Goal: Information Seeking & Learning: Learn about a topic

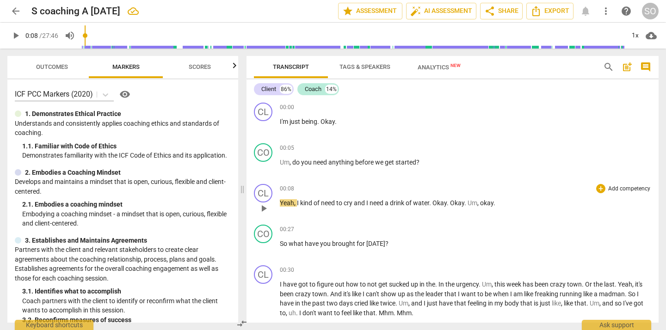
click at [263, 207] on span "play_arrow" at bounding box center [263, 208] width 11 height 11
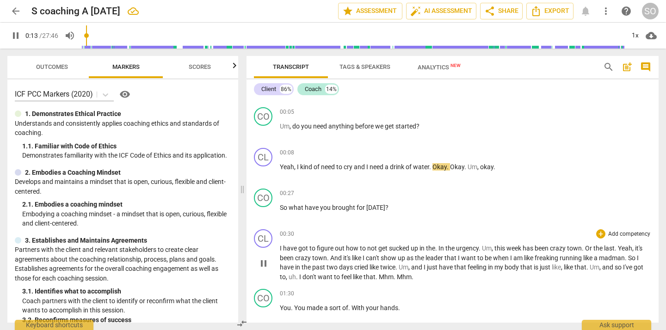
scroll to position [41, 0]
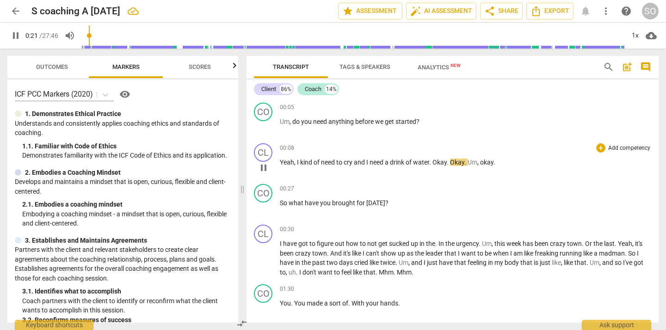
click at [264, 166] on span "pause" at bounding box center [263, 167] width 11 height 11
click at [264, 166] on span "play_arrow" at bounding box center [263, 167] width 11 height 11
click at [16, 37] on span "play_arrow" at bounding box center [15, 35] width 11 height 11
drag, startPoint x: 91, startPoint y: 39, endPoint x: 83, endPoint y: 39, distance: 7.9
type input "0"
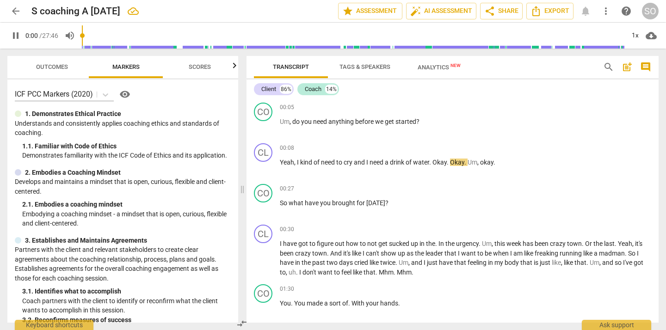
click at [83, 39] on input "range" at bounding box center [353, 36] width 542 height 30
click at [17, 35] on span "pause" at bounding box center [15, 35] width 11 height 11
click at [17, 35] on span "play_arrow" at bounding box center [15, 35] width 11 height 11
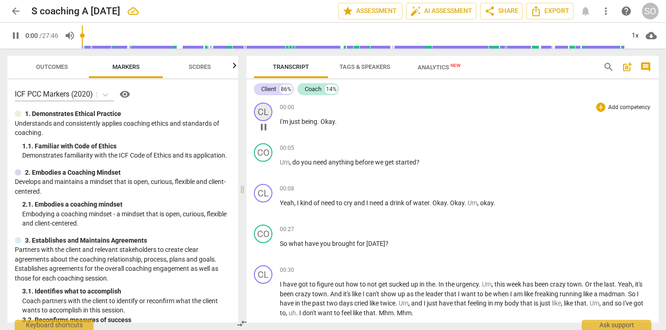
click at [261, 109] on div "CL" at bounding box center [263, 112] width 18 height 18
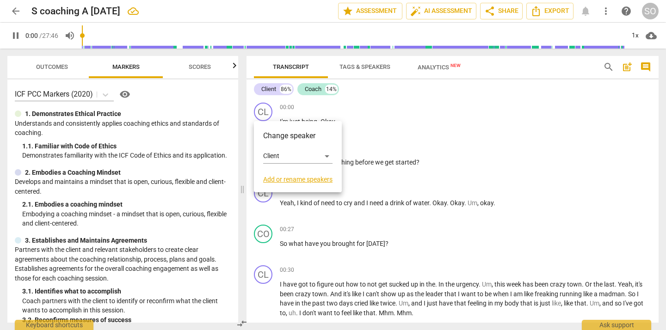
click at [433, 140] on div at bounding box center [333, 165] width 666 height 330
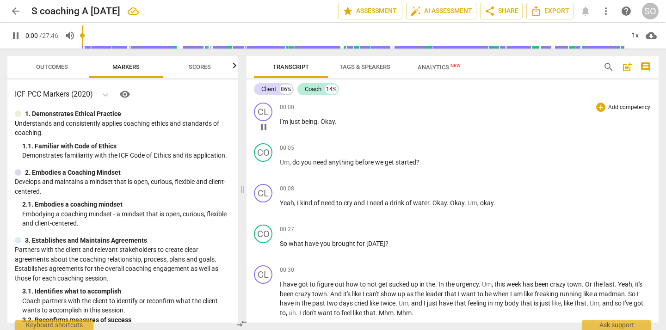
click at [282, 121] on span "I'm" at bounding box center [285, 121] width 10 height 7
click at [263, 126] on span "pause" at bounding box center [263, 127] width 11 height 11
click at [263, 126] on span "play_arrow" at bounding box center [263, 127] width 11 height 11
click at [289, 119] on span "I'm" at bounding box center [285, 121] width 10 height 7
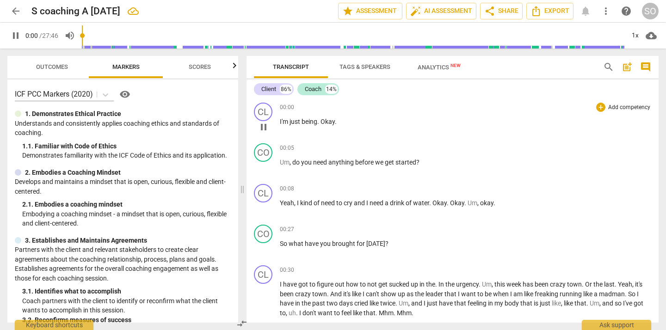
click at [289, 119] on span "I'm" at bounding box center [285, 121] width 10 height 7
click at [328, 137] on div "CL play_arrow pause 00:00 + Add competency keyboard_arrow_right I'm just being …" at bounding box center [452, 119] width 412 height 41
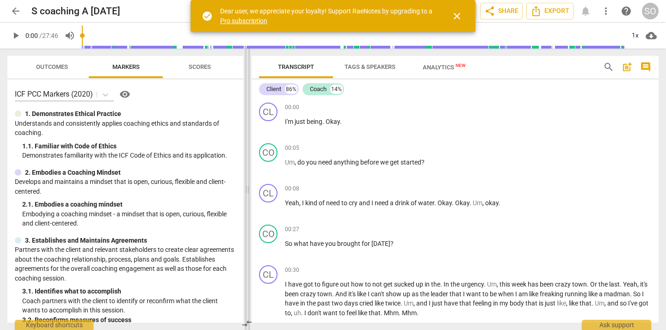
drag, startPoint x: 334, startPoint y: 111, endPoint x: 248, endPoint y: 111, distance: 86.5
click at [248, 111] on span at bounding box center [248, 190] width 6 height 282
click at [13, 35] on span "play_arrow" at bounding box center [15, 35] width 11 height 11
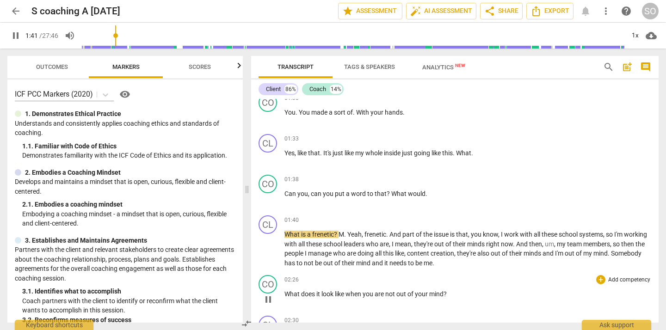
scroll to position [236, 0]
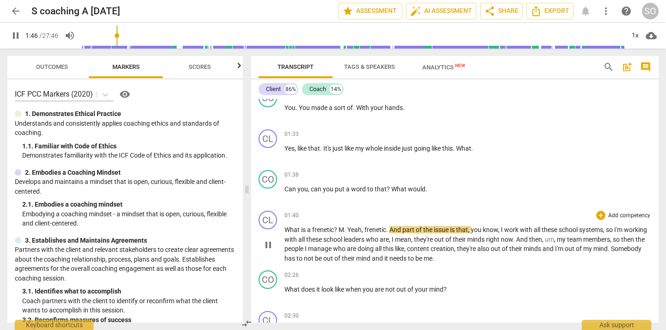
click at [268, 243] on span "pause" at bounding box center [268, 245] width 11 height 11
type input "107"
click at [479, 148] on p "Yes , like that . It's just like my whole inside just going like this . What ." at bounding box center [467, 149] width 367 height 10
click at [286, 188] on span "Can" at bounding box center [290, 188] width 13 height 7
click at [443, 190] on span "would" at bounding box center [437, 188] width 18 height 7
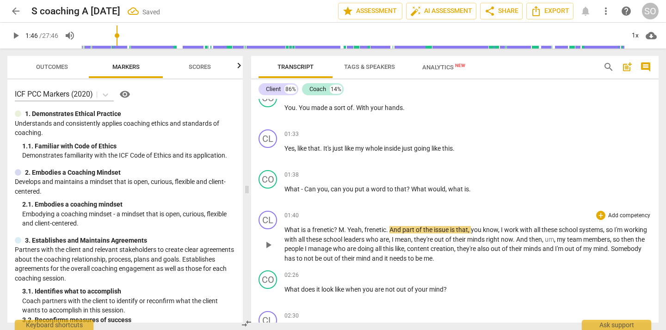
click at [313, 229] on span "frenetic" at bounding box center [323, 229] width 22 height 7
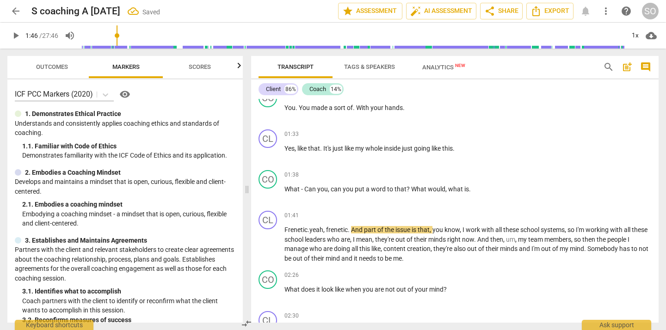
click at [14, 35] on span "play_arrow" at bounding box center [15, 35] width 11 height 11
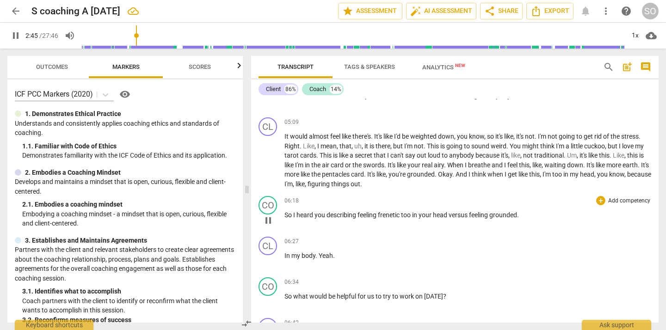
scroll to position [589, 0]
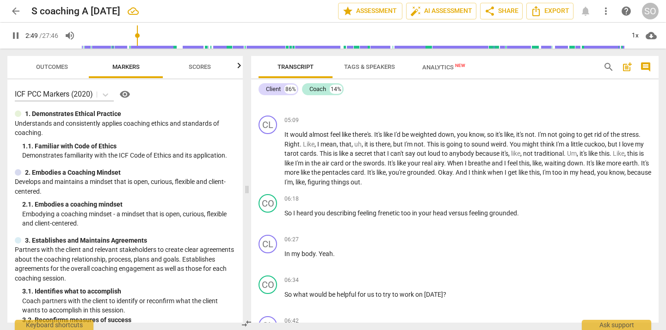
click at [14, 37] on span "pause" at bounding box center [15, 35] width 11 height 11
type input "170"
click at [400, 213] on span "frenetic" at bounding box center [389, 212] width 23 height 7
click at [450, 212] on span "head" at bounding box center [442, 212] width 16 height 7
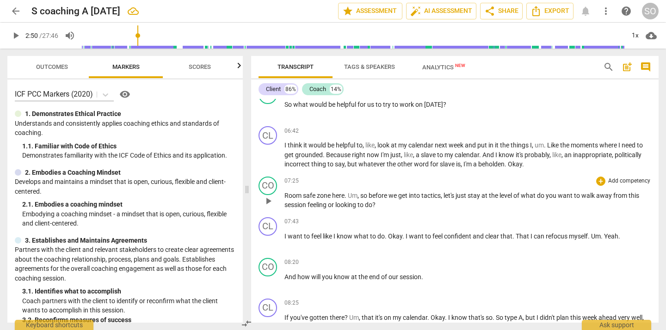
scroll to position [783, 0]
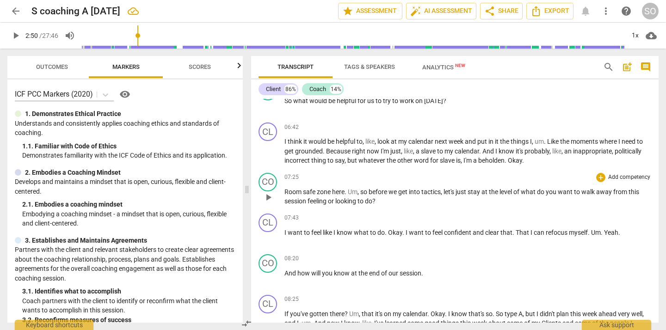
click at [269, 195] on span "play_arrow" at bounding box center [268, 197] width 11 height 11
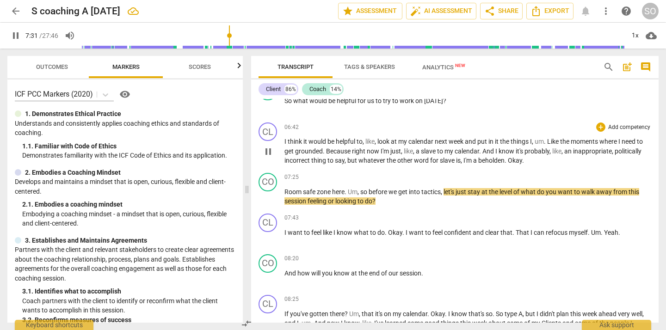
click at [269, 152] on span "pause" at bounding box center [268, 151] width 11 height 11
click at [267, 151] on span "play_arrow" at bounding box center [268, 151] width 11 height 11
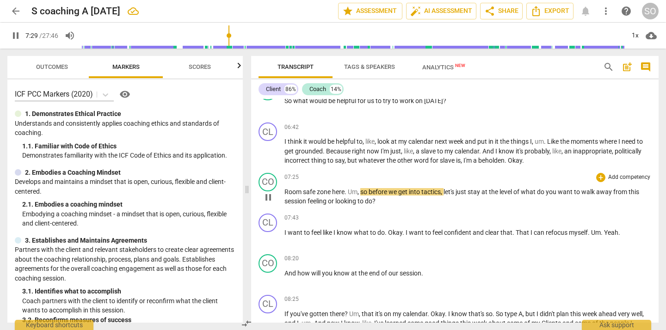
click at [295, 192] on span "Room" at bounding box center [293, 191] width 18 height 7
click at [270, 196] on span "pause" at bounding box center [268, 197] width 11 height 11
type input "448"
click at [285, 192] on span "Room" at bounding box center [293, 191] width 18 height 7
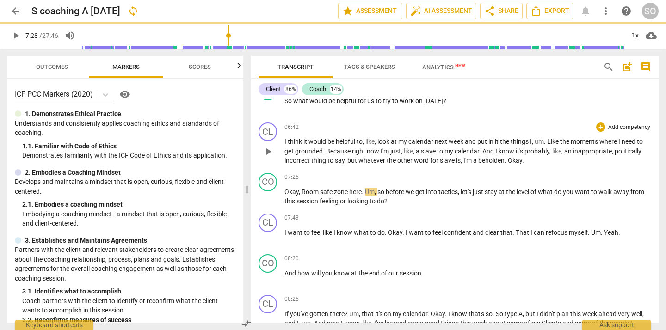
click at [524, 162] on span "." at bounding box center [523, 160] width 2 height 7
click at [311, 188] on span "Room" at bounding box center [310, 191] width 18 height 7
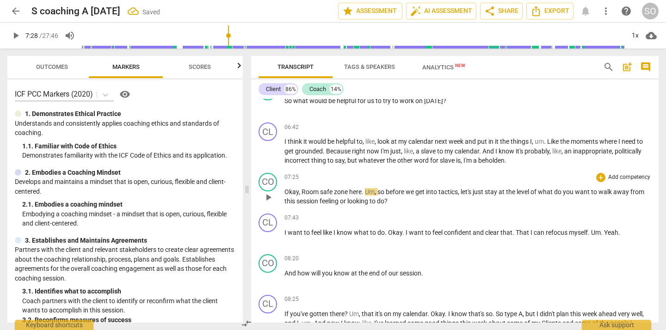
click at [311, 188] on span "Room" at bounding box center [310, 191] width 18 height 7
click at [317, 189] on span "Room" at bounding box center [310, 191] width 18 height 7
type input "447"
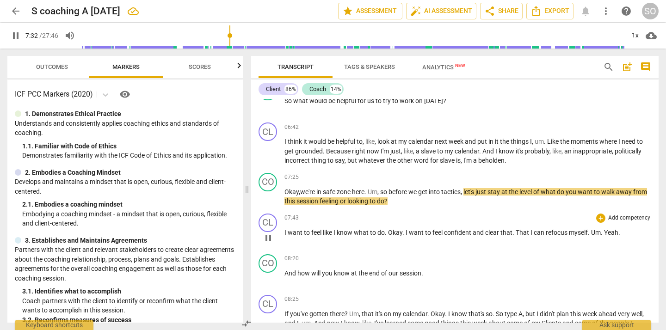
click at [433, 225] on div "07:43 + Add competency keyboard_arrow_right I want to feel like I know what to …" at bounding box center [467, 230] width 367 height 33
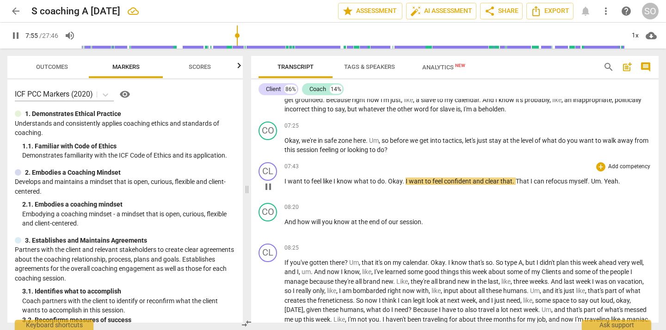
scroll to position [847, 0]
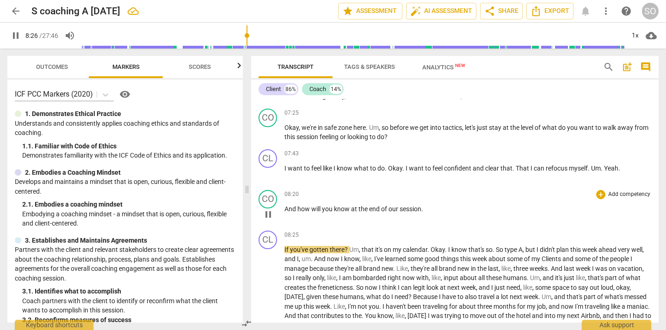
click at [423, 210] on span "." at bounding box center [422, 208] width 2 height 7
type input "507"
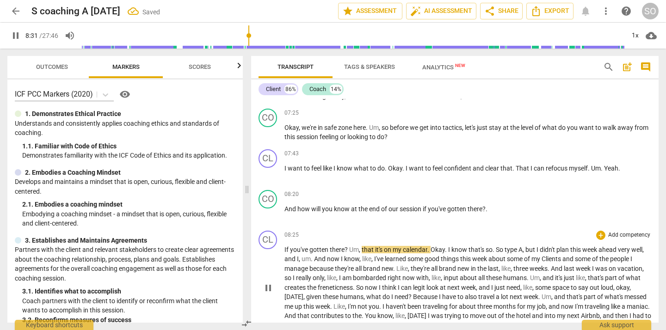
click at [347, 247] on span "?" at bounding box center [346, 249] width 5 height 7
type input "513"
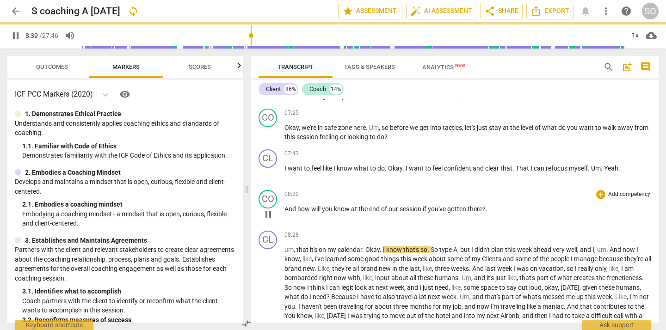
click at [492, 209] on p "And how will you know at the end of our session if you've gotten there ? ." at bounding box center [467, 209] width 367 height 10
type input "520"
click at [367, 249] on span "Okay" at bounding box center [372, 249] width 14 height 7
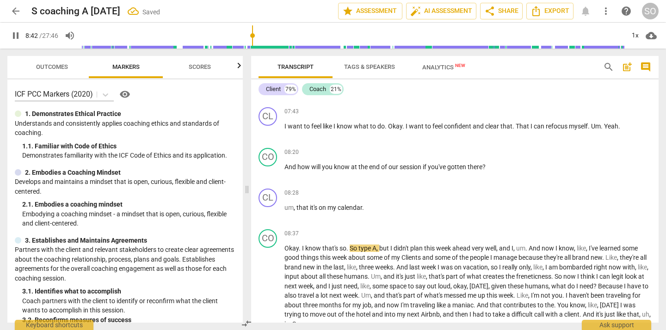
scroll to position [912, 0]
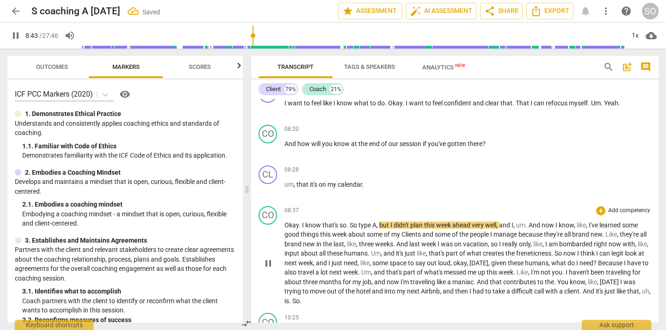
click at [302, 225] on span "I" at bounding box center [303, 224] width 3 height 7
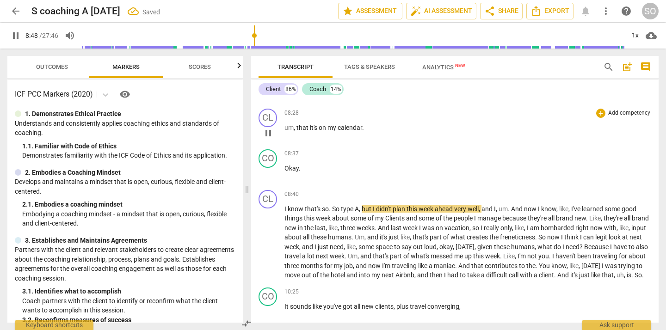
scroll to position [966, 0]
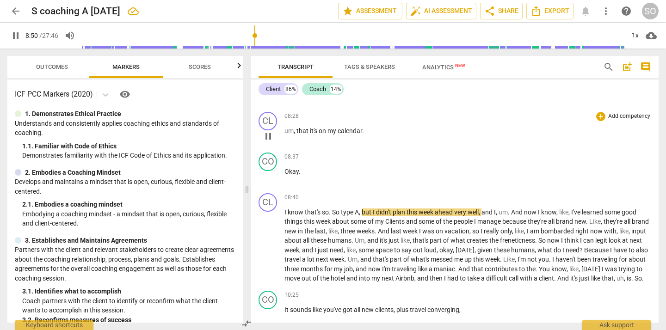
click at [289, 131] on span "um" at bounding box center [288, 130] width 9 height 7
type input "531"
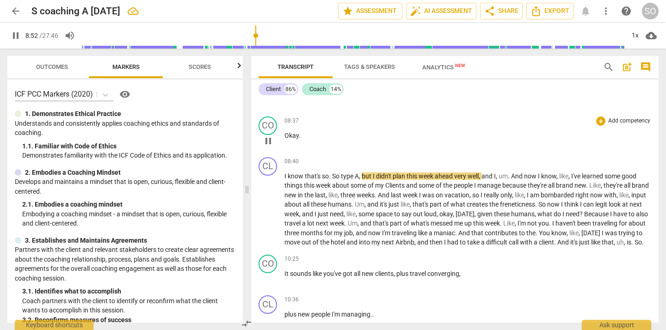
scroll to position [1013, 0]
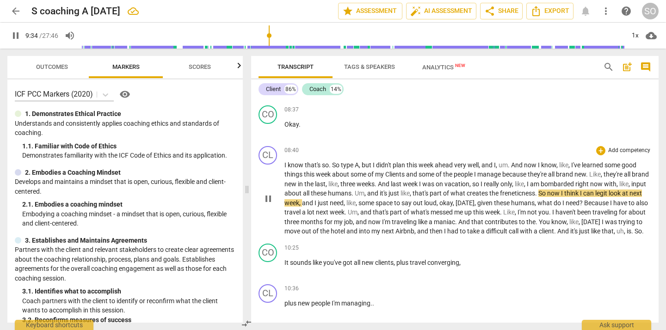
click at [535, 195] on span "freneticness" at bounding box center [517, 193] width 35 height 7
type input "576"
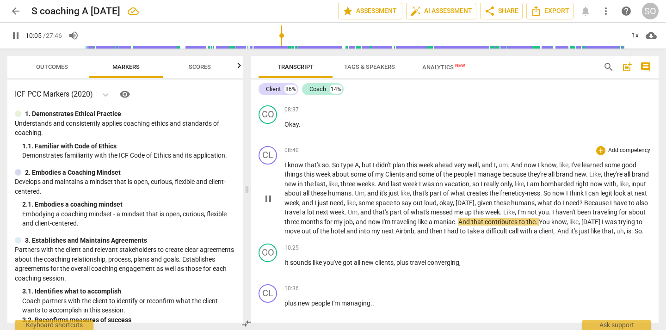
click at [552, 214] on span "." at bounding box center [550, 212] width 3 height 7
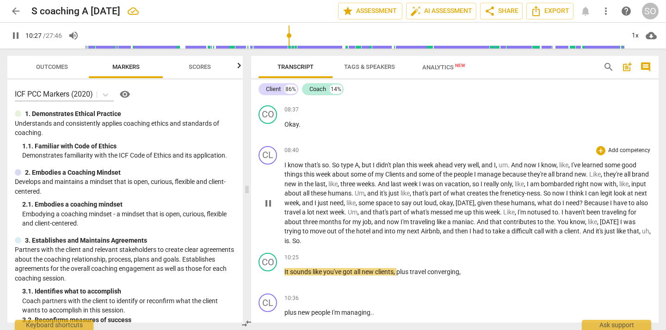
click at [264, 203] on span "pause" at bounding box center [268, 203] width 11 height 11
type input "628"
click at [300, 240] on span "So" at bounding box center [295, 240] width 7 height 7
click at [272, 275] on span "play_arrow" at bounding box center [268, 277] width 11 height 11
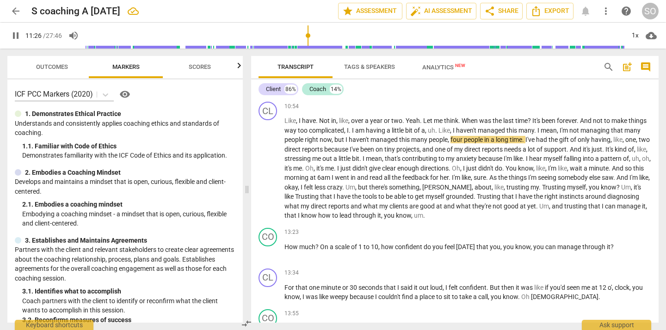
scroll to position [1369, 0]
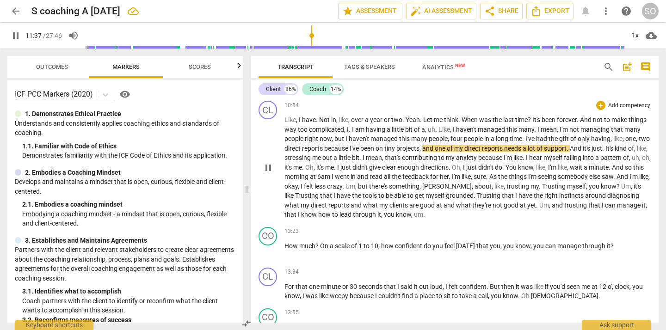
click at [441, 209] on p "Like , I have . Not in , like , over a year or two . Yeah . Let me think . When…" at bounding box center [467, 167] width 367 height 104
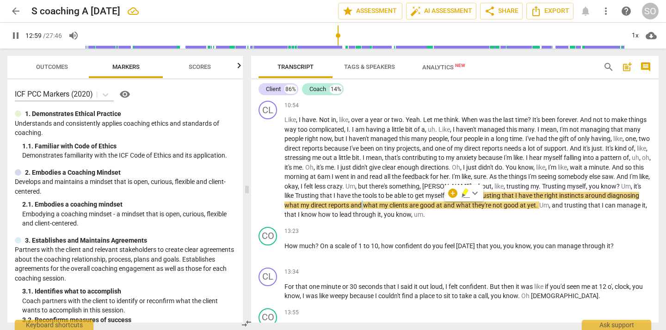
drag, startPoint x: 314, startPoint y: 35, endPoint x: 338, endPoint y: 35, distance: 24.0
click at [338, 35] on input "range" at bounding box center [355, 36] width 539 height 30
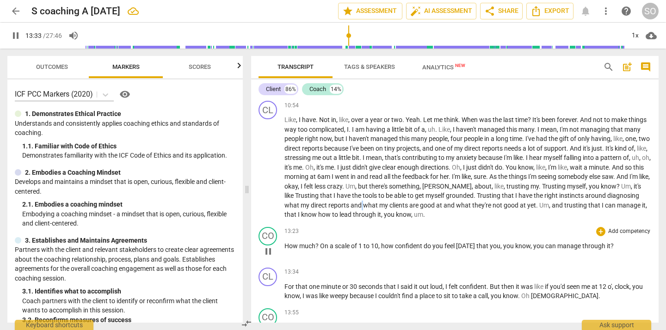
click at [515, 246] on span "know" at bounding box center [522, 245] width 15 height 7
type input "814"
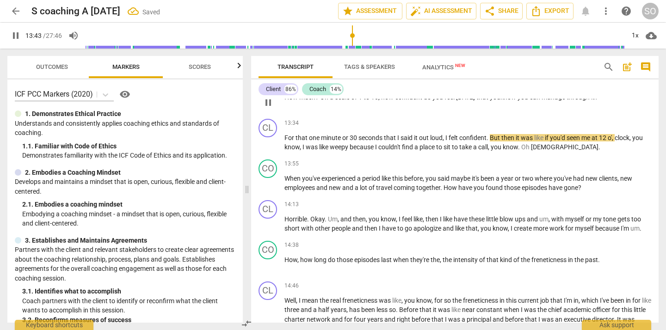
scroll to position [1523, 0]
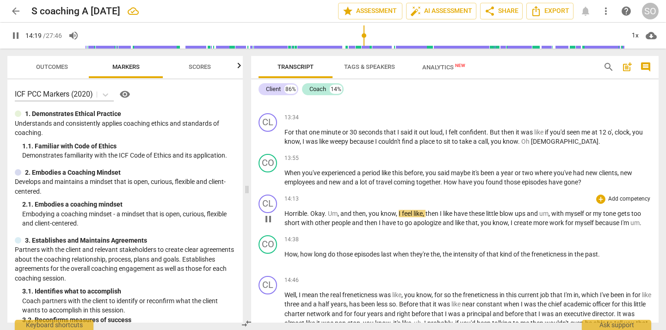
click at [312, 212] on span "Okay" at bounding box center [317, 213] width 14 height 7
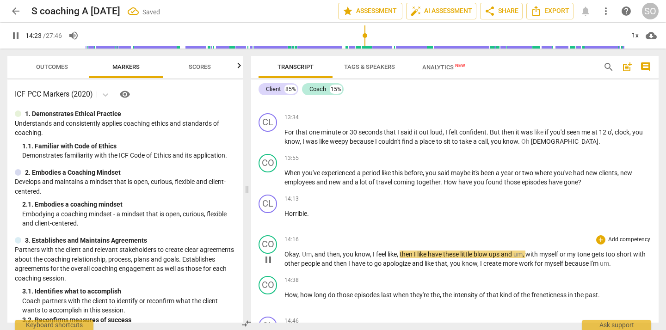
click at [315, 254] on span "and" at bounding box center [320, 254] width 12 height 7
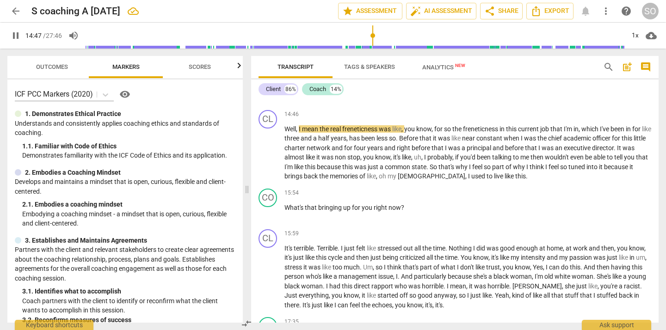
scroll to position [1771, 0]
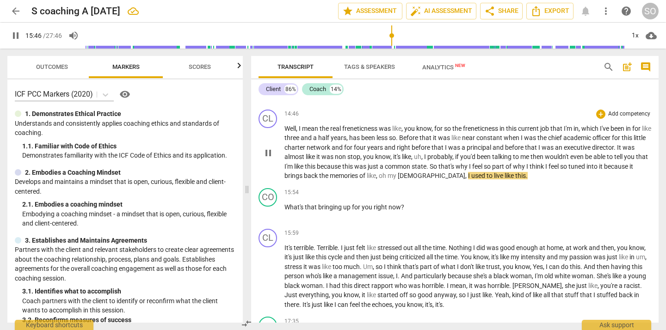
click at [492, 168] on span "so" at bounding box center [488, 166] width 8 height 7
type input "947"
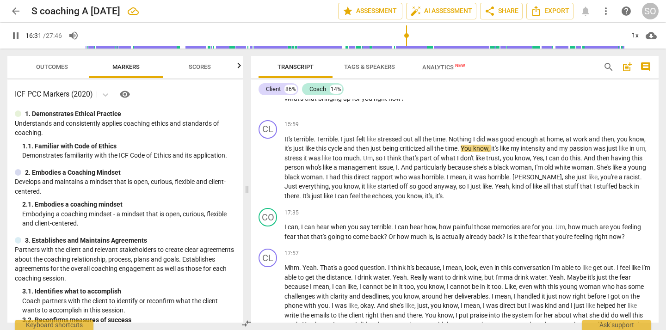
scroll to position [1892, 0]
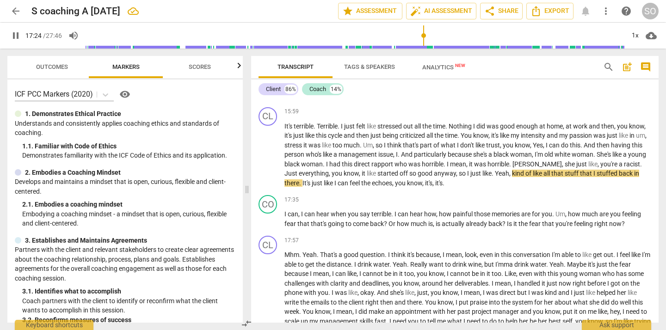
drag, startPoint x: 410, startPoint y: 34, endPoint x: 423, endPoint y: 37, distance: 13.7
click at [423, 37] on input "range" at bounding box center [355, 36] width 539 height 30
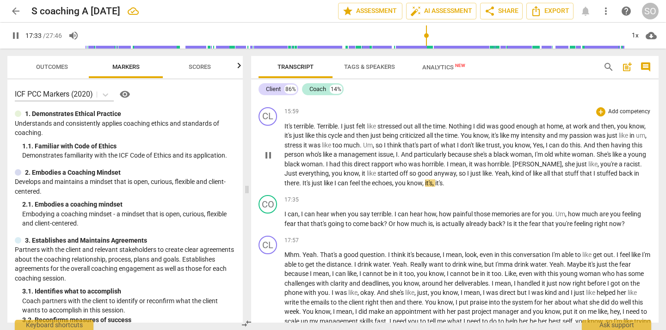
click at [442, 181] on span "it's" at bounding box center [438, 182] width 7 height 7
click at [425, 184] on span "," at bounding box center [423, 182] width 3 height 7
drag, startPoint x: 449, startPoint y: 184, endPoint x: 462, endPoint y: 184, distance: 12.5
click at [462, 184] on p "It's terrible . Terrible . I just felt like stressed out all the time . Nothing…" at bounding box center [467, 155] width 367 height 67
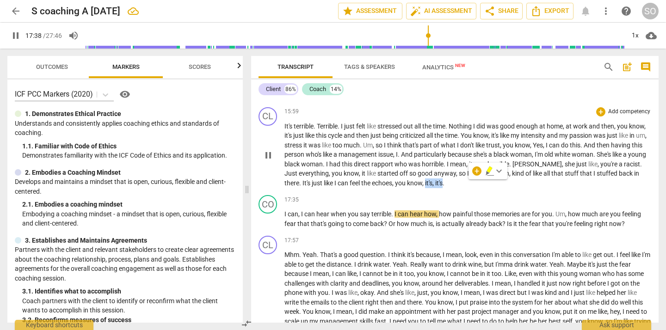
type input "1059"
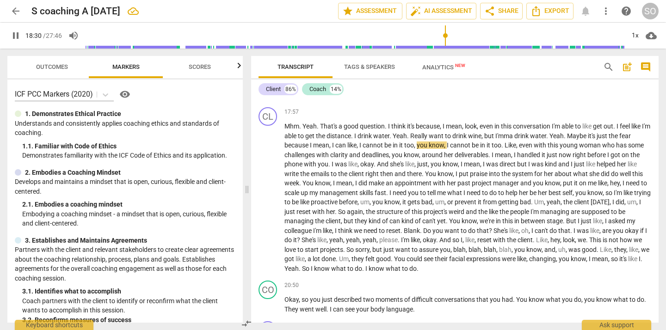
scroll to position [2023, 0]
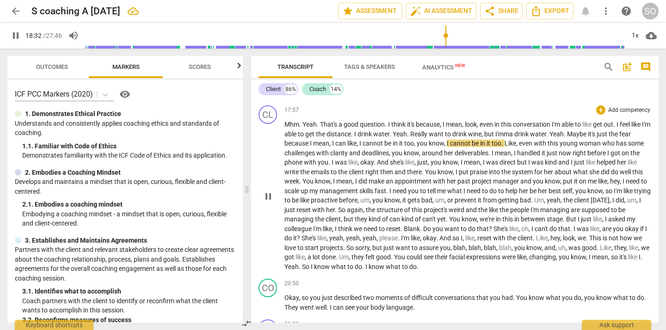
click at [374, 142] on span "cannot" at bounding box center [374, 143] width 22 height 7
type input "1113"
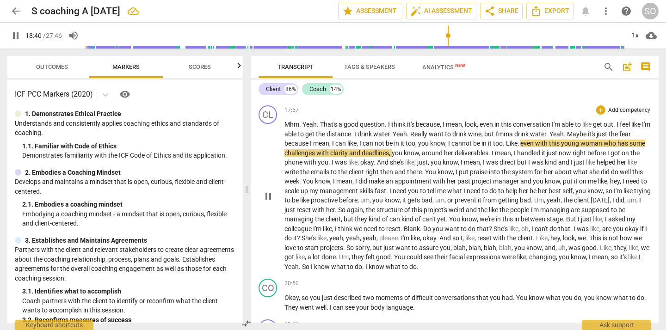
click at [466, 143] on span "cannot" at bounding box center [462, 143] width 22 height 7
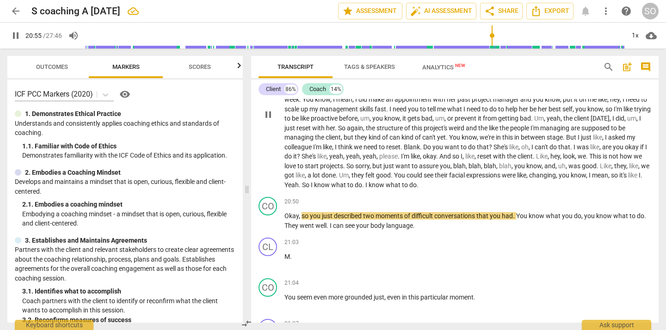
scroll to position [2107, 0]
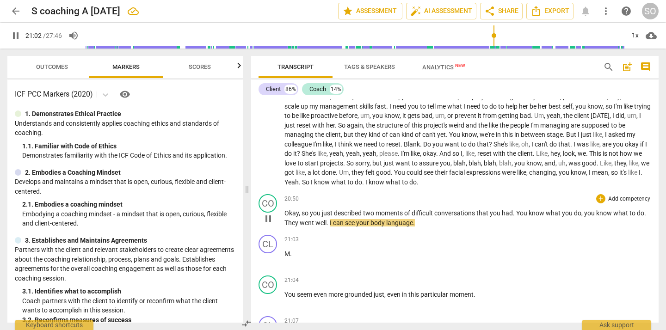
click at [268, 218] on span "pause" at bounding box center [268, 218] width 11 height 11
type input "1263"
click at [515, 215] on span "." at bounding box center [514, 212] width 3 height 7
click at [270, 219] on span "play_arrow" at bounding box center [268, 218] width 11 height 11
click at [316, 215] on span "you" at bounding box center [316, 212] width 12 height 7
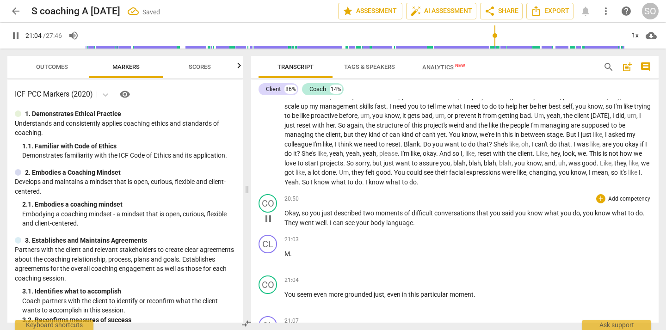
click at [316, 215] on span "you" at bounding box center [316, 212] width 12 height 7
click at [270, 219] on span "pause" at bounding box center [268, 218] width 11 height 11
type input "1260"
drag, startPoint x: 546, startPoint y: 215, endPoint x: 609, endPoint y: 216, distance: 63.4
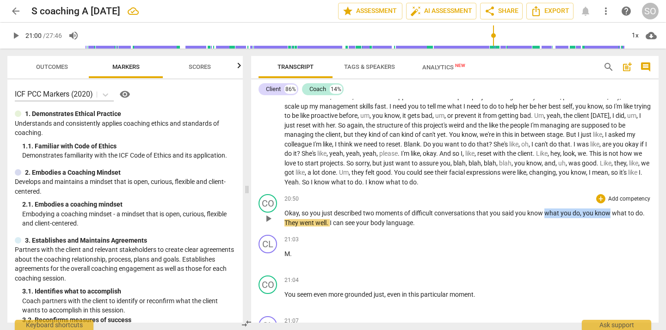
click at [609, 216] on p "Okay , so you just described two moments of difficult conversations that you sa…" at bounding box center [467, 218] width 367 height 19
click at [267, 217] on span "play_arrow" at bounding box center [268, 218] width 11 height 11
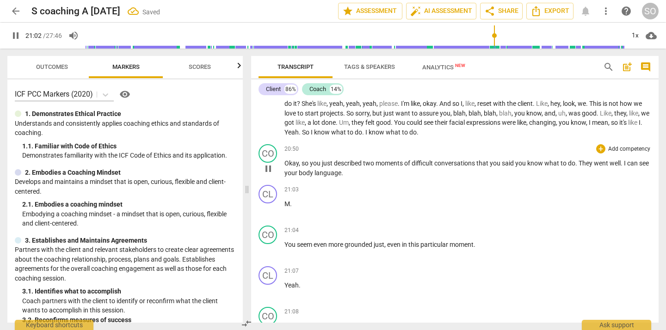
scroll to position [2166, 0]
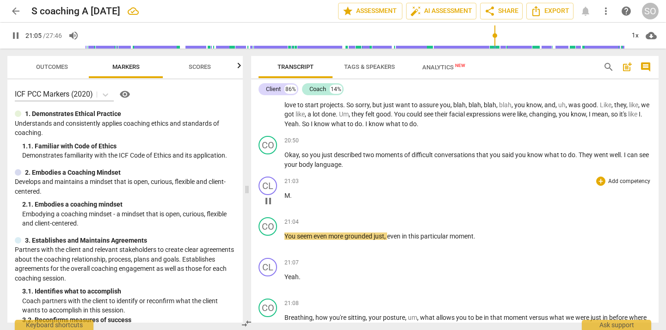
click at [296, 196] on p "M ." at bounding box center [467, 196] width 367 height 10
type input "1266"
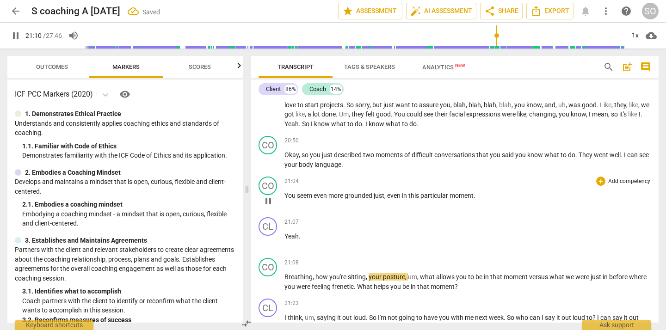
click at [269, 199] on span "pause" at bounding box center [268, 201] width 11 height 11
click at [283, 195] on div "play_arrow pause" at bounding box center [273, 201] width 24 height 12
click at [285, 195] on span "You" at bounding box center [290, 195] width 12 height 7
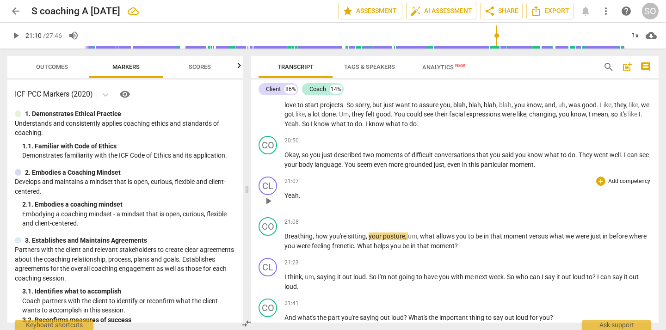
click at [271, 198] on span "play_arrow" at bounding box center [268, 201] width 11 height 11
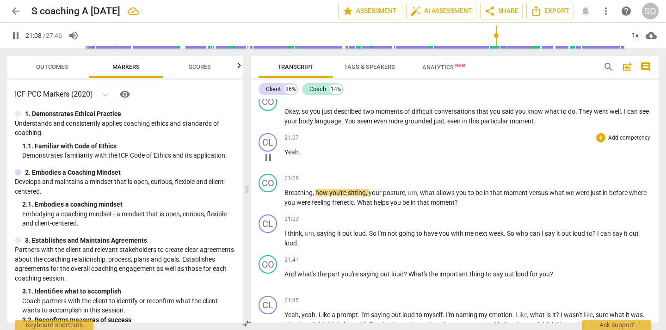
scroll to position [2212, 0]
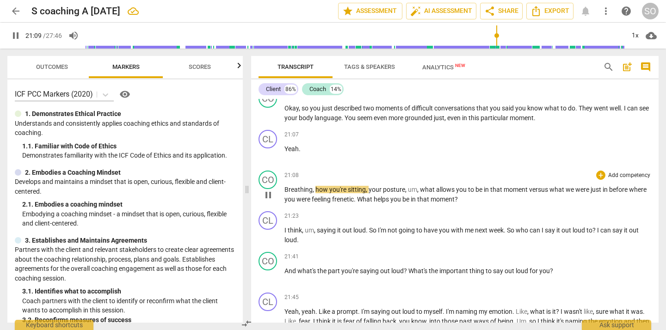
click at [285, 190] on span "Breathing" at bounding box center [298, 189] width 28 height 7
type input "1271"
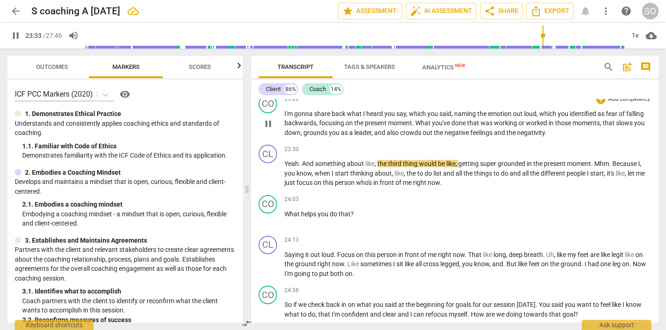
scroll to position [2495, 0]
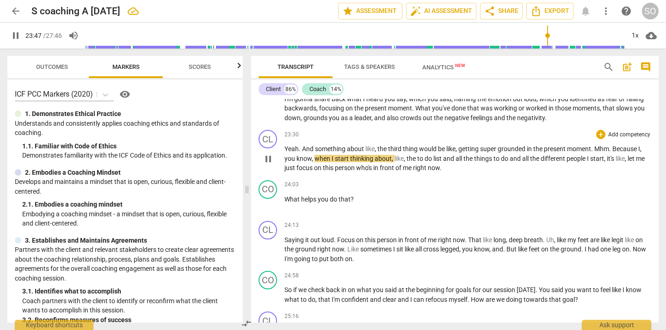
click at [612, 151] on span "." at bounding box center [610, 148] width 3 height 7
type input "1429"
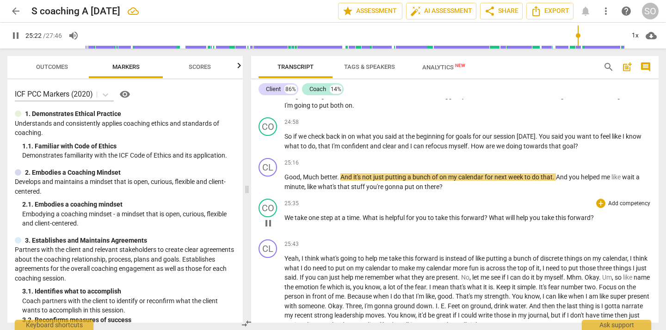
scroll to position [2662, 0]
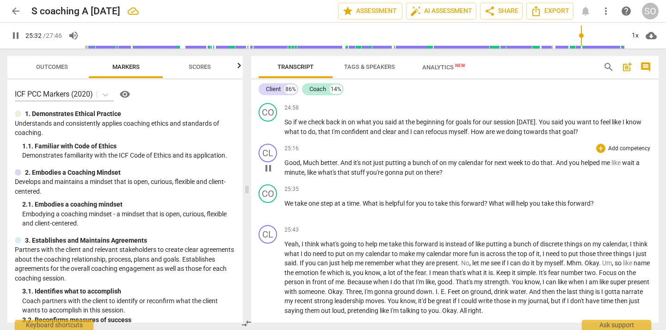
click at [459, 165] on span "calendar" at bounding box center [471, 162] width 26 height 7
click at [270, 169] on span "pause" at bounding box center [268, 168] width 11 height 11
click at [556, 164] on span "." at bounding box center [554, 162] width 3 height 7
click at [514, 224] on div "CL play_arrow pause 25:43 + Add competency keyboard_arrow_right Yeah , I think …" at bounding box center [454, 270] width 407 height 98
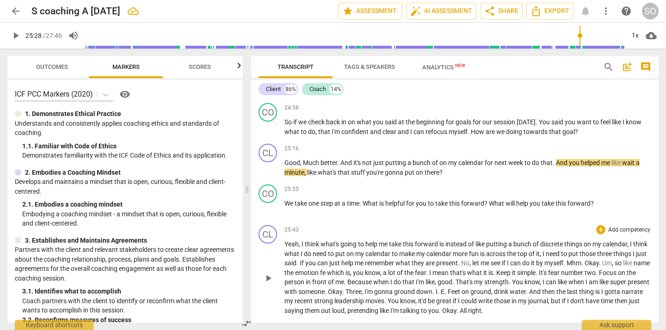
scroll to position [2681, 0]
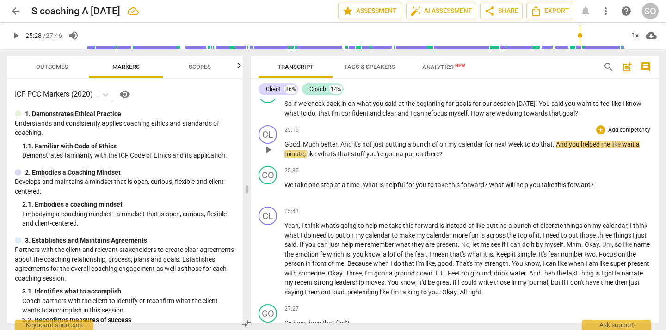
click at [268, 148] on span "play_arrow" at bounding box center [268, 149] width 11 height 11
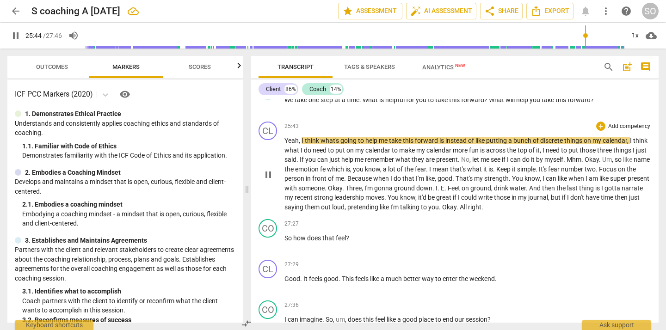
scroll to position [2771, 0]
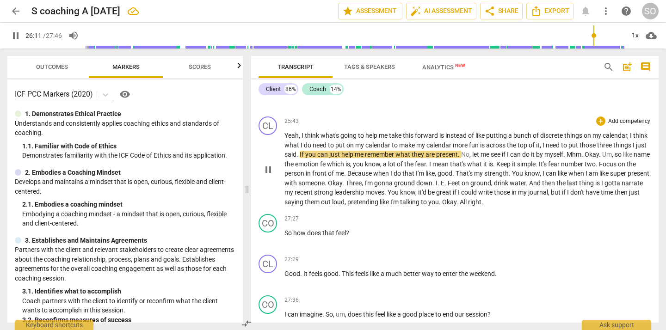
click at [458, 155] on span "present" at bounding box center [447, 154] width 22 height 7
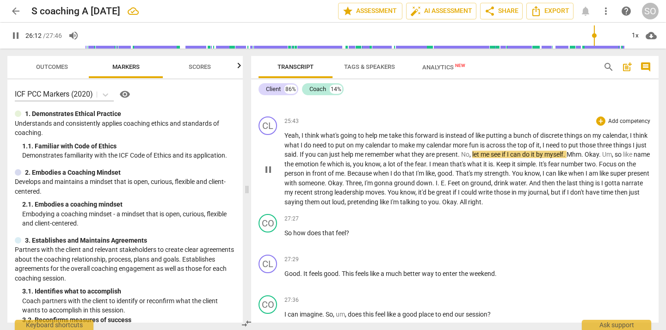
type input "1573"
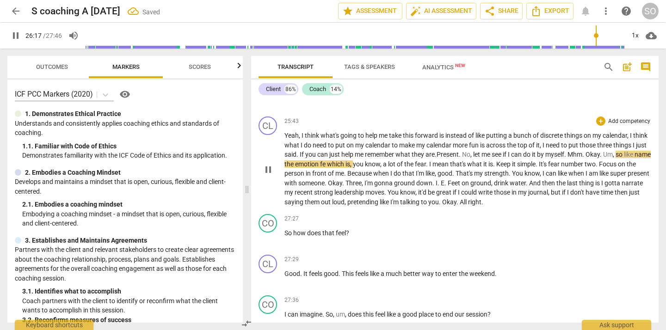
click at [585, 154] on span "." at bounding box center [583, 154] width 3 height 7
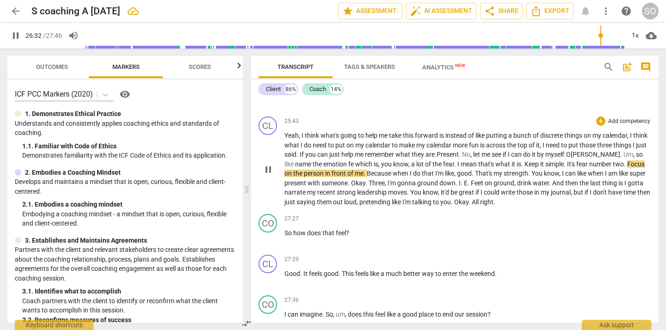
click at [597, 165] on span "number" at bounding box center [601, 163] width 24 height 7
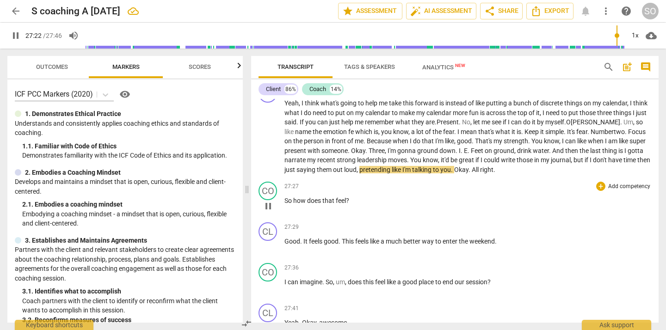
scroll to position [2806, 0]
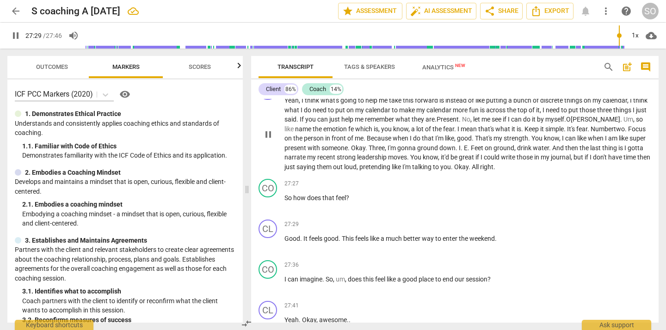
click at [480, 167] on span "All" at bounding box center [476, 166] width 8 height 7
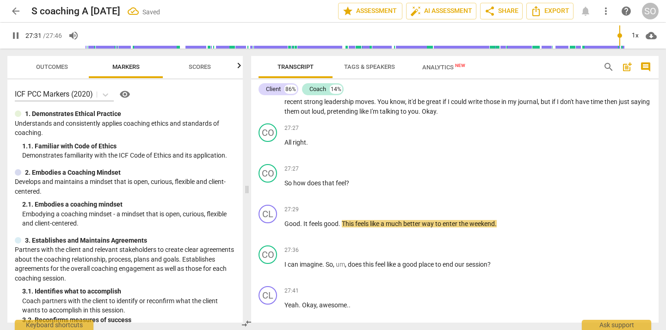
scroll to position [2865, 0]
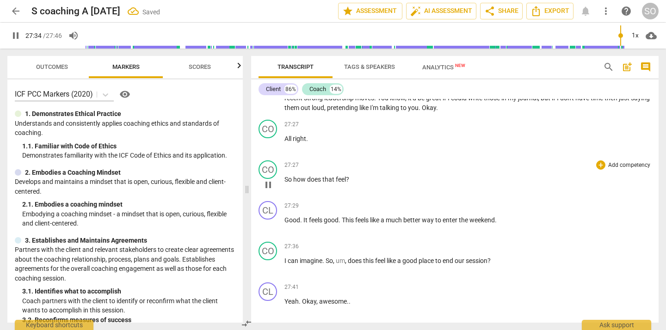
click at [285, 179] on span "So" at bounding box center [288, 179] width 9 height 7
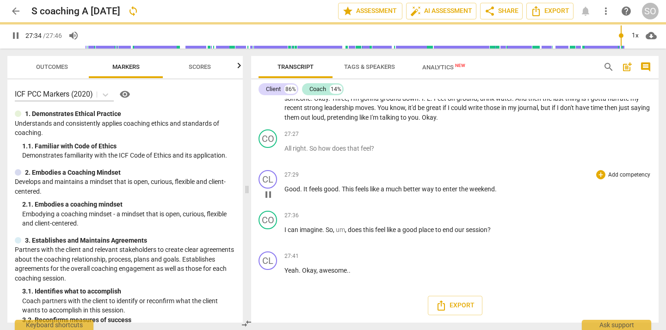
scroll to position [2856, 0]
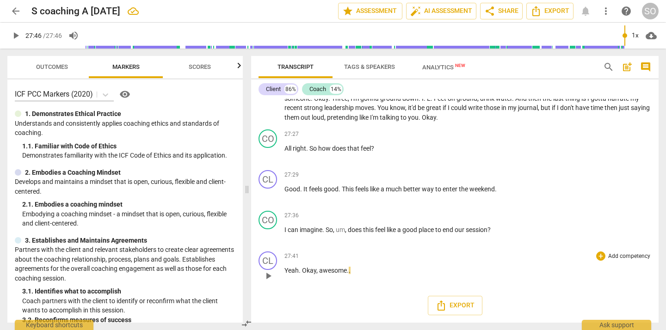
click at [269, 275] on span "play_arrow" at bounding box center [268, 275] width 11 height 11
click at [293, 268] on span "Yeah" at bounding box center [291, 270] width 14 height 7
click at [268, 276] on span "pause" at bounding box center [268, 275] width 11 height 11
click at [302, 270] on span "Okay" at bounding box center [309, 270] width 14 height 7
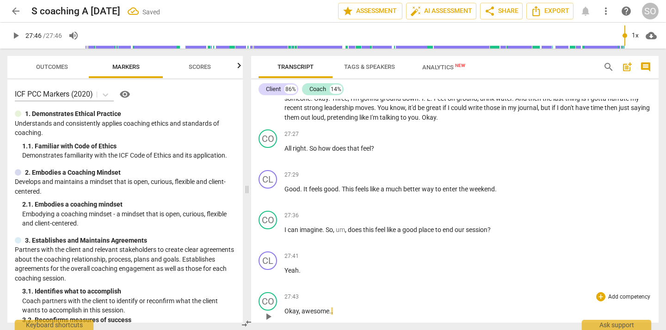
click at [315, 310] on span "awesome" at bounding box center [315, 310] width 28 height 7
click at [308, 313] on span "awesome" at bounding box center [315, 310] width 28 height 7
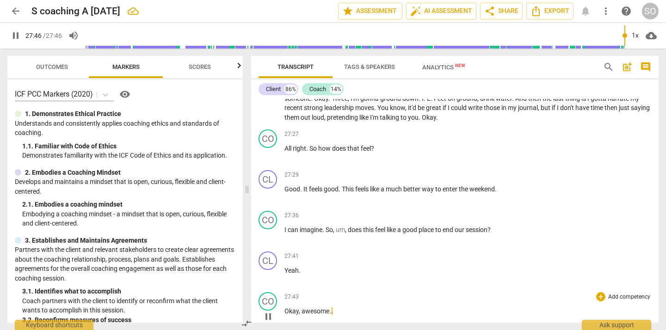
type input "1666"
click at [345, 266] on p "Yeah ." at bounding box center [467, 271] width 367 height 10
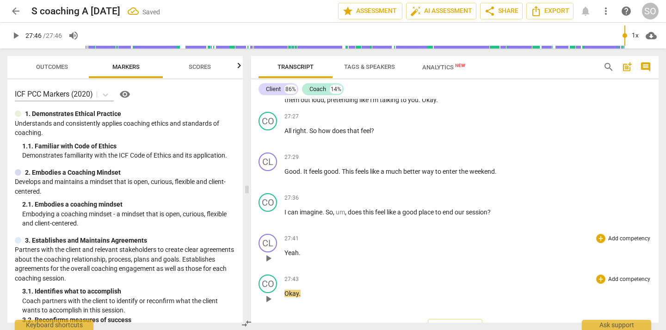
scroll to position [2896, 0]
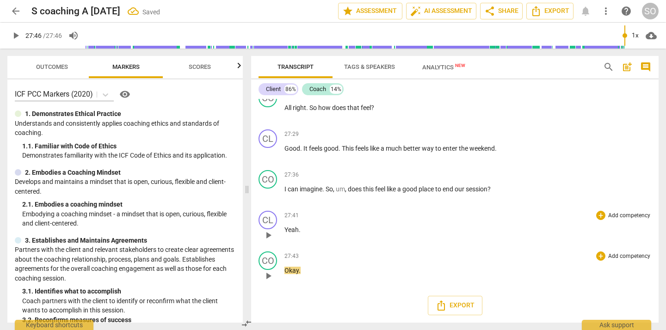
click at [270, 233] on span "play_arrow" at bounding box center [268, 235] width 11 height 11
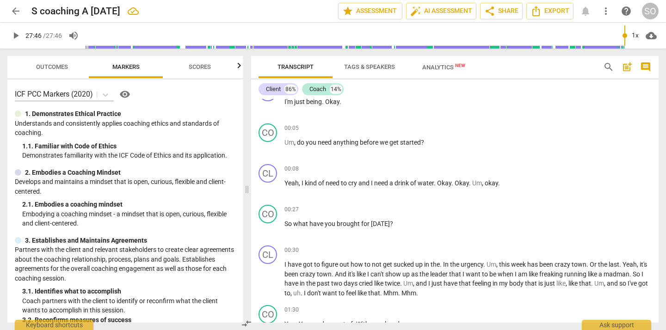
scroll to position [0, 0]
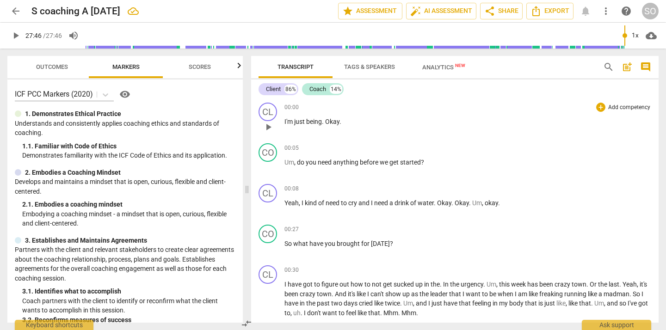
click at [269, 126] on span "play_arrow" at bounding box center [268, 127] width 11 height 11
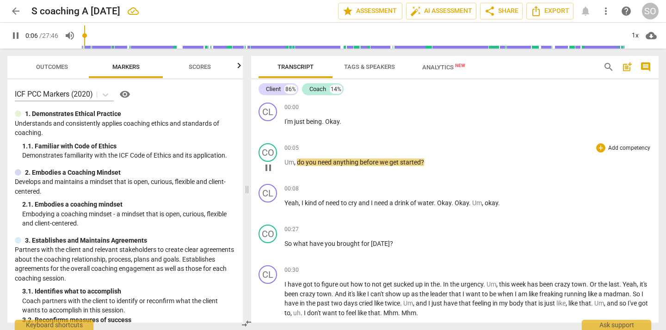
click at [297, 162] on span "do" at bounding box center [301, 162] width 9 height 7
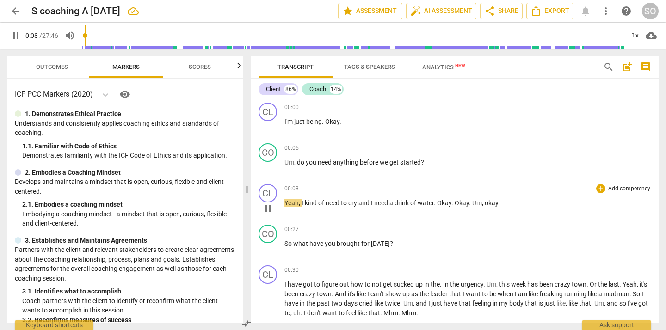
type input "9"
click at [268, 166] on span "pause" at bounding box center [268, 167] width 11 height 11
click at [270, 163] on span "play_arrow" at bounding box center [268, 167] width 11 height 11
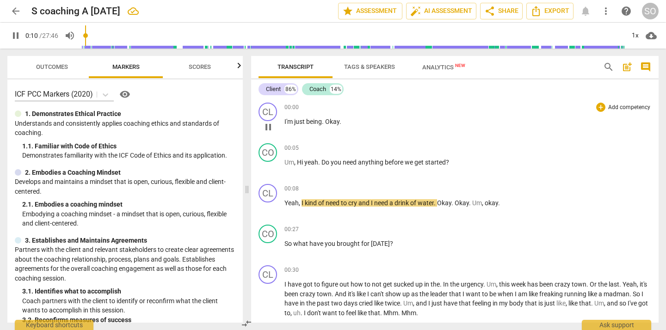
click at [270, 127] on span "pause" at bounding box center [268, 127] width 11 height 11
click at [270, 127] on span "play_arrow" at bounding box center [268, 127] width 11 height 11
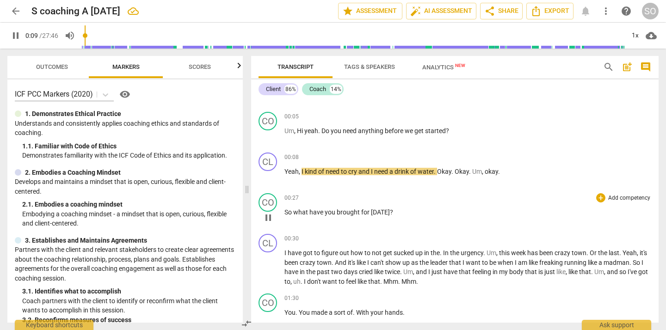
scroll to position [33, 0]
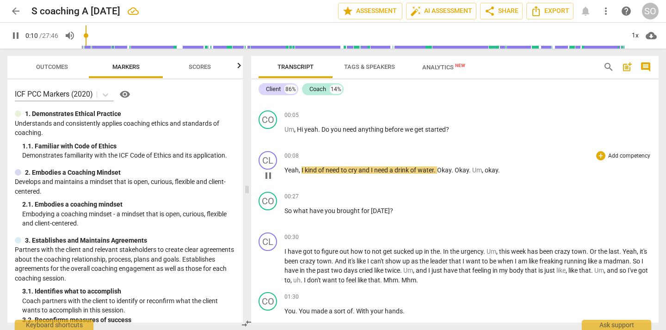
click at [267, 176] on span "pause" at bounding box center [268, 175] width 11 height 11
type input "11"
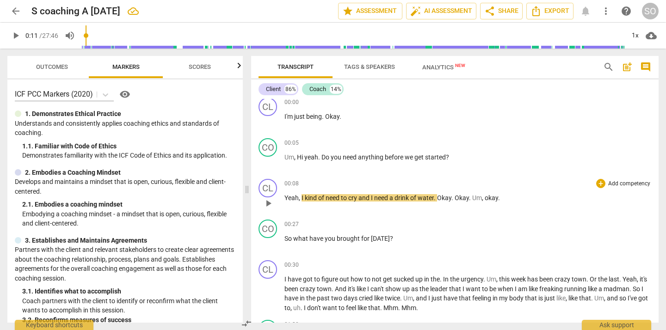
scroll to position [0, 0]
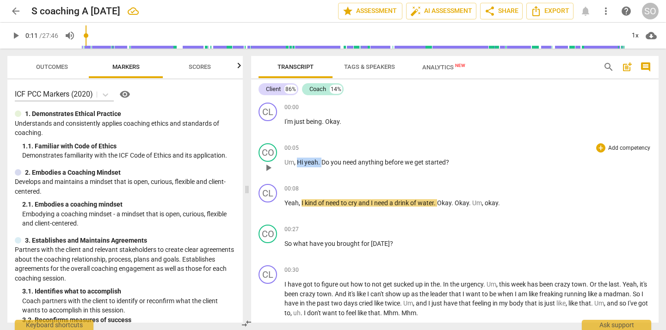
drag, startPoint x: 321, startPoint y: 163, endPoint x: 299, endPoint y: 164, distance: 22.7
click at [299, 164] on p "Um , Hi yeah . Do you need anything before we get started ?" at bounding box center [467, 163] width 367 height 10
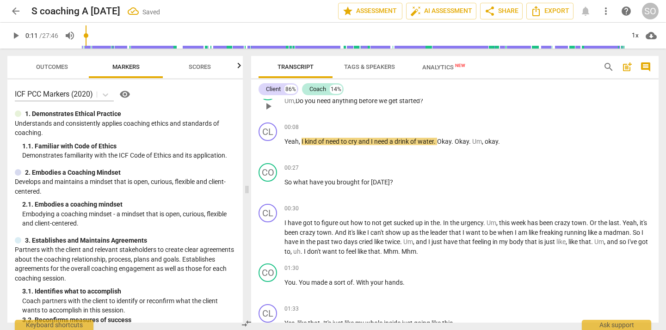
scroll to position [67, 0]
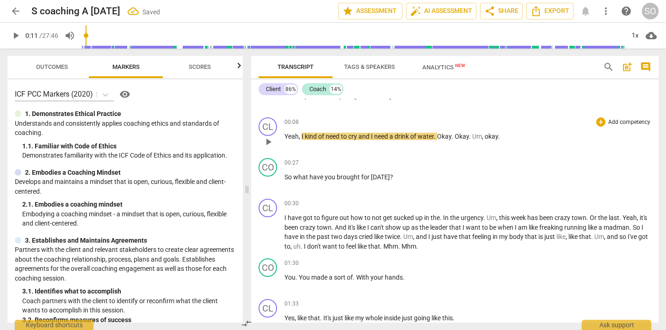
click at [266, 141] on span "play_arrow" at bounding box center [268, 141] width 11 height 11
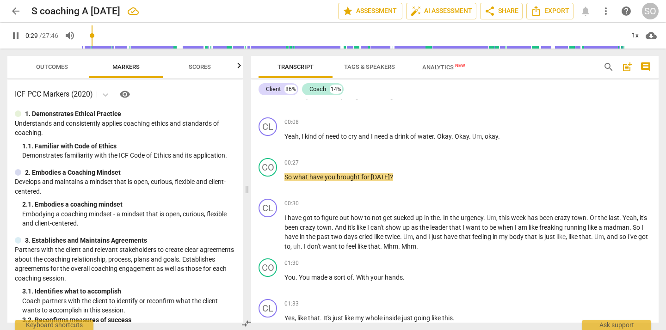
click at [16, 37] on span "pause" at bounding box center [15, 35] width 11 height 11
click at [479, 135] on span "Um" at bounding box center [477, 136] width 10 height 7
click at [19, 34] on span "pause" at bounding box center [15, 35] width 11 height 11
type input "29"
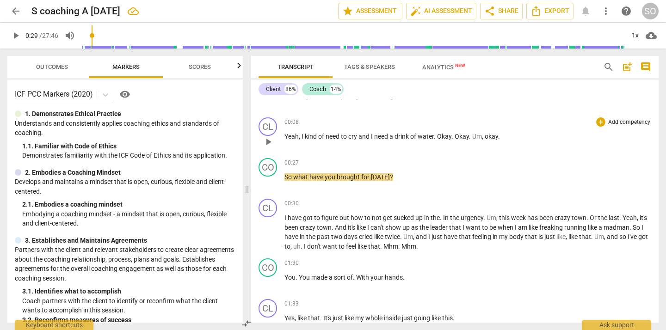
click at [471, 137] on span "." at bounding box center [470, 136] width 3 height 7
click at [269, 139] on span "play_arrow" at bounding box center [268, 141] width 11 height 11
click at [503, 136] on span "okay" at bounding box center [507, 136] width 13 height 7
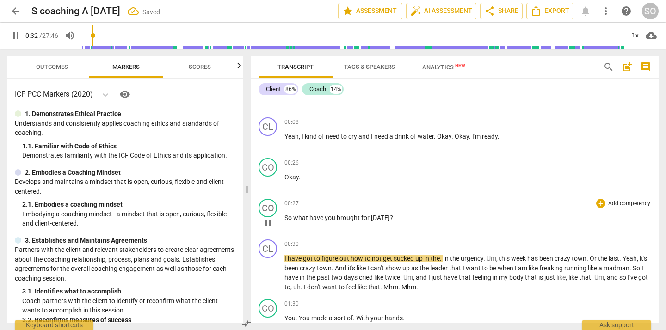
click at [284, 218] on span "So" at bounding box center [288, 217] width 9 height 7
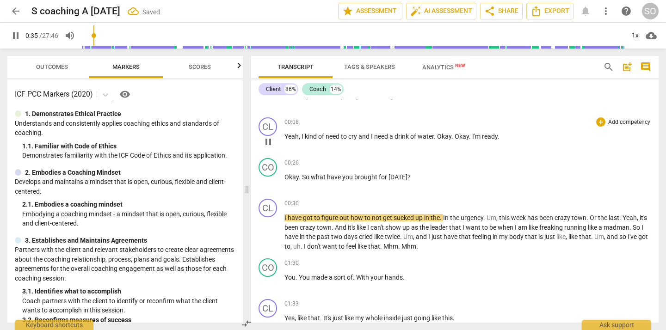
click at [423, 134] on span "water" at bounding box center [426, 136] width 16 height 7
click at [445, 138] on span "Okay" at bounding box center [444, 136] width 14 height 7
click at [270, 143] on span "pause" at bounding box center [268, 141] width 11 height 11
click at [267, 139] on span "play_arrow" at bounding box center [268, 141] width 11 height 11
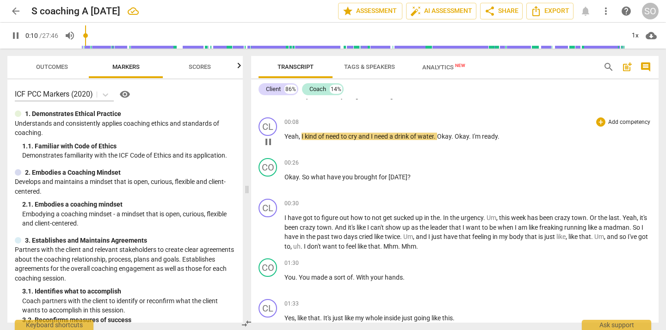
click at [452, 141] on p "Yeah , I kind of need to cry and I need a drink of water . Okay . Okay . I'm re…" at bounding box center [467, 137] width 367 height 10
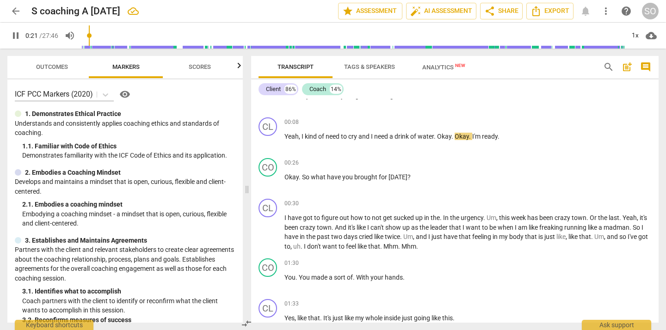
click at [91, 34] on input "range" at bounding box center [353, 36] width 542 height 30
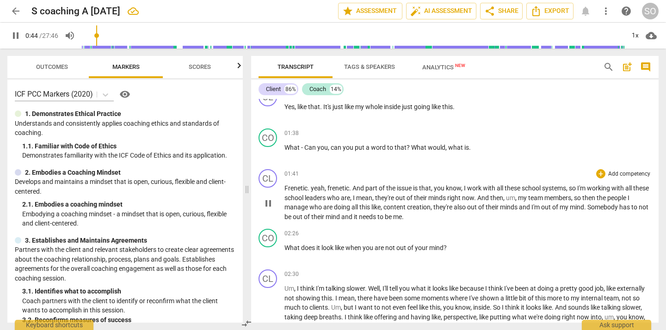
scroll to position [280, 0]
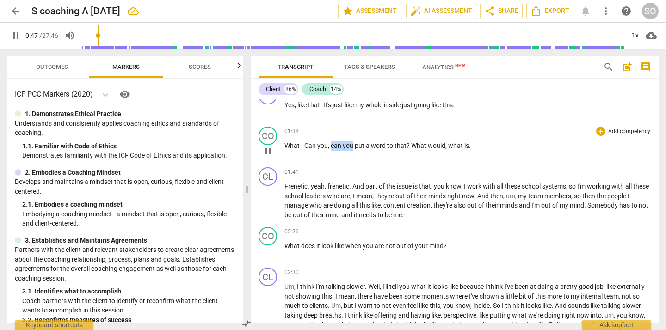
drag, startPoint x: 352, startPoint y: 147, endPoint x: 330, endPoint y: 148, distance: 22.2
click at [330, 148] on p "What - Can you , can you put a word to that ? What would , what is ." at bounding box center [467, 146] width 367 height 10
type input "48"
click at [268, 149] on span "pause" at bounding box center [268, 151] width 11 height 11
click at [270, 151] on span "play_arrow" at bounding box center [268, 151] width 11 height 11
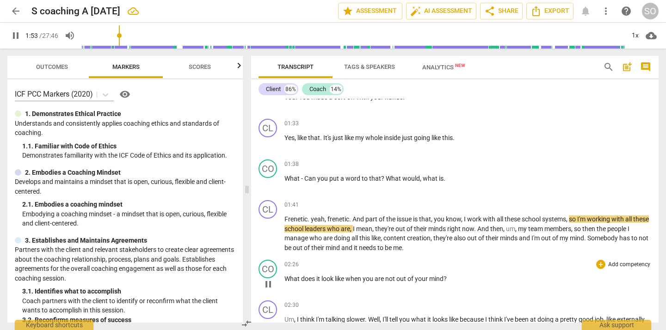
scroll to position [233, 0]
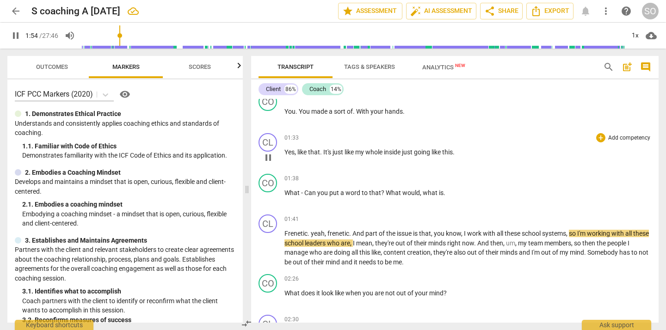
click at [270, 156] on span "pause" at bounding box center [268, 157] width 11 height 11
click at [268, 158] on span "play_arrow" at bounding box center [268, 157] width 11 height 11
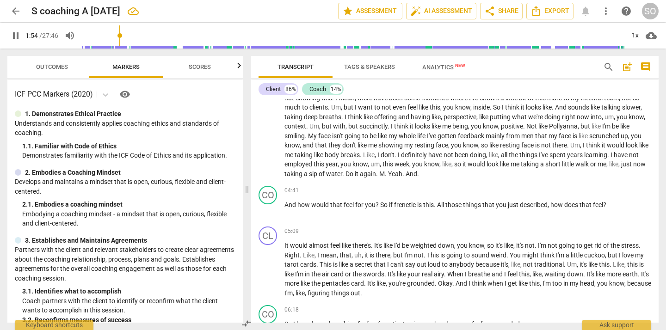
scroll to position [0, 0]
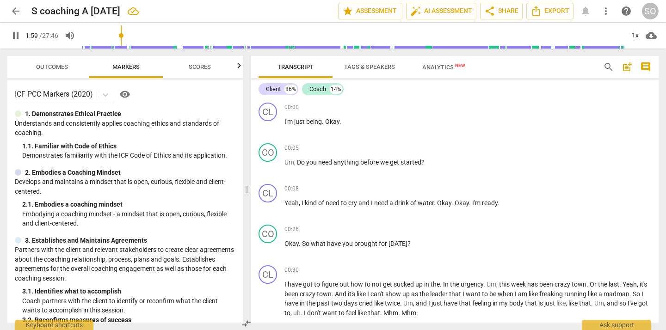
click at [17, 33] on span "pause" at bounding box center [15, 35] width 11 height 11
type input "120"
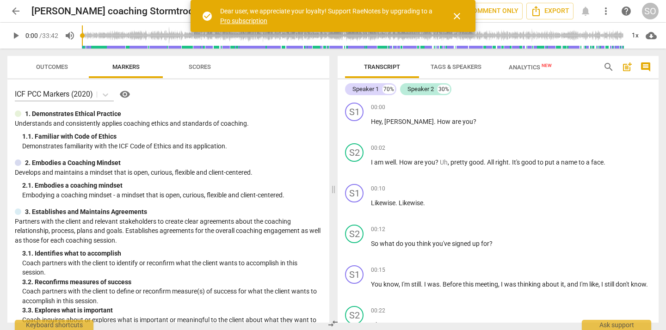
click at [457, 14] on span "close" at bounding box center [456, 16] width 11 height 11
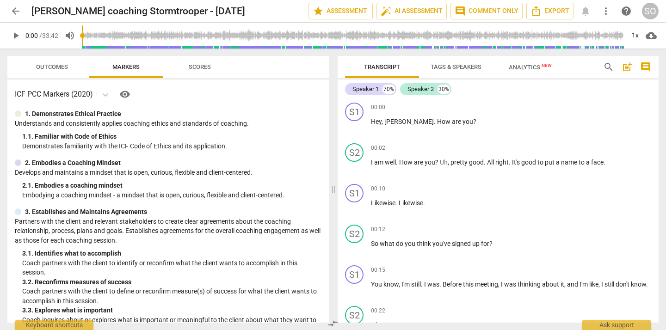
click at [15, 36] on span "play_arrow" at bounding box center [15, 35] width 11 height 11
click at [636, 35] on div "1x" at bounding box center [635, 35] width 18 height 15
click at [636, 86] on li "1.5x" at bounding box center [641, 89] width 31 height 18
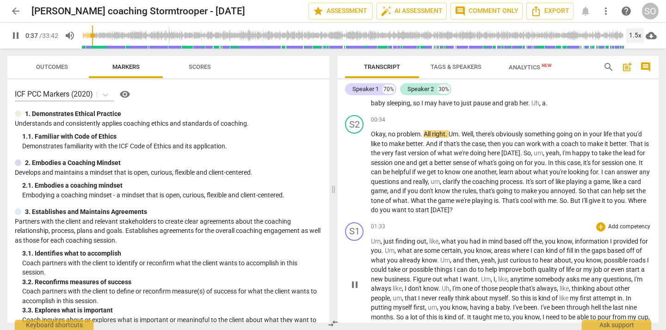
scroll to position [292, 0]
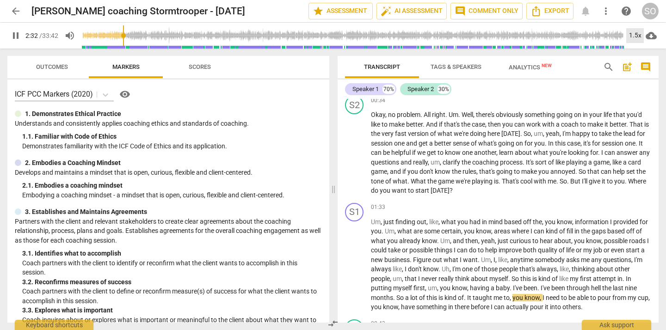
click at [633, 39] on div "1.5x" at bounding box center [635, 35] width 18 height 15
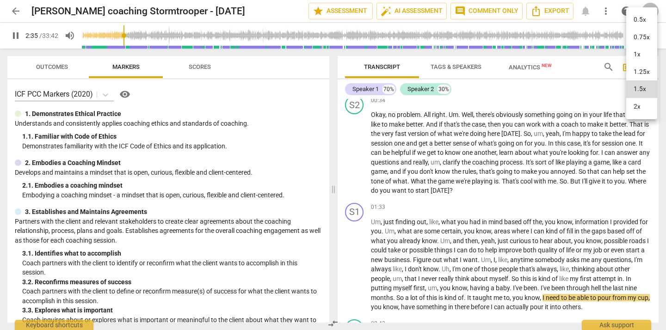
click at [640, 112] on li "2x" at bounding box center [641, 107] width 31 height 18
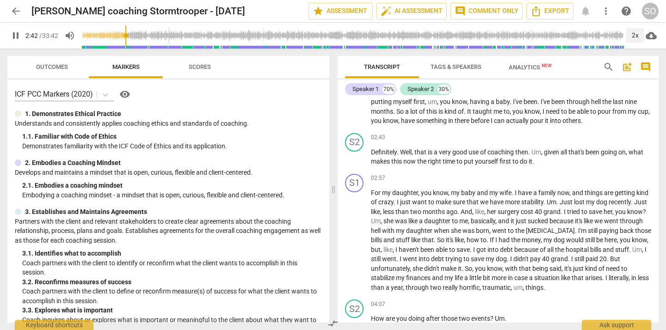
scroll to position [485, 0]
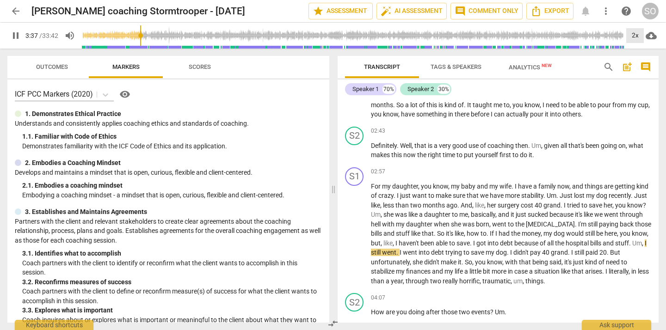
click at [634, 37] on div "2x" at bounding box center [635, 35] width 18 height 15
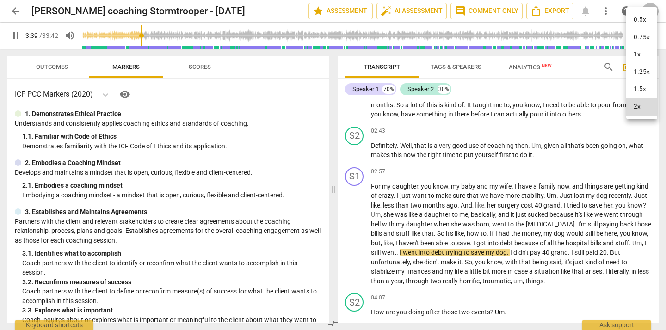
click at [639, 87] on li "1.5x" at bounding box center [641, 89] width 31 height 18
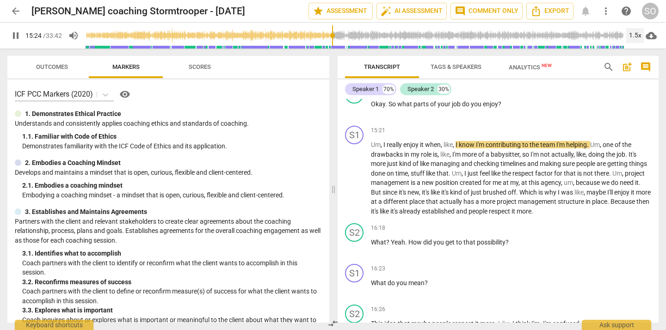
scroll to position [2673, 0]
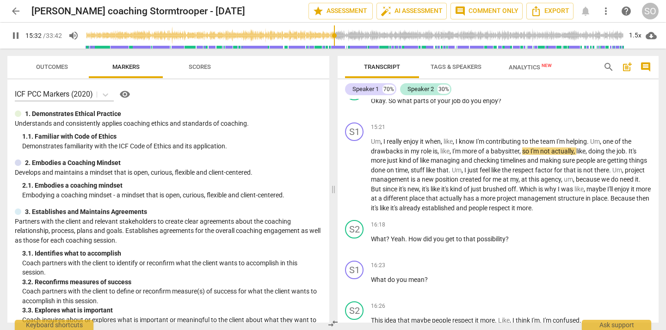
click at [17, 31] on span "pause" at bounding box center [15, 35] width 11 height 11
click at [17, 31] on span "play_arrow" at bounding box center [15, 35] width 11 height 11
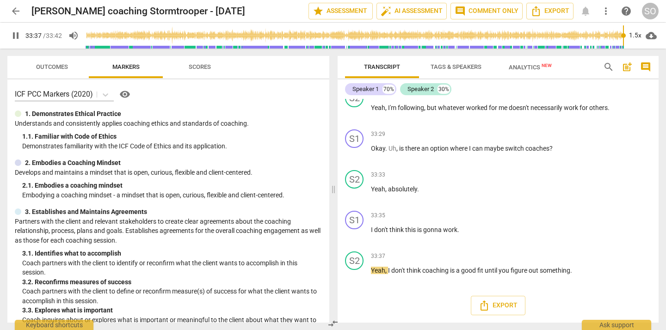
scroll to position [6518, 0]
type input "2022"
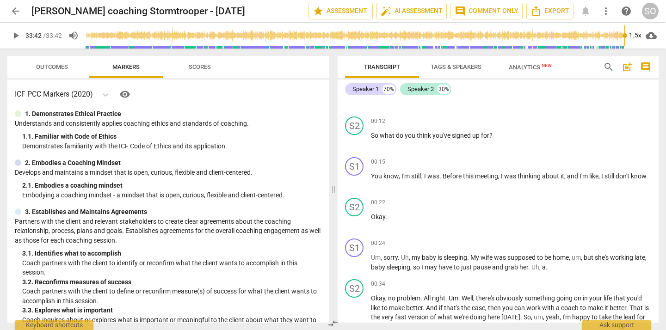
scroll to position [0, 0]
